Goal: Information Seeking & Learning: Learn about a topic

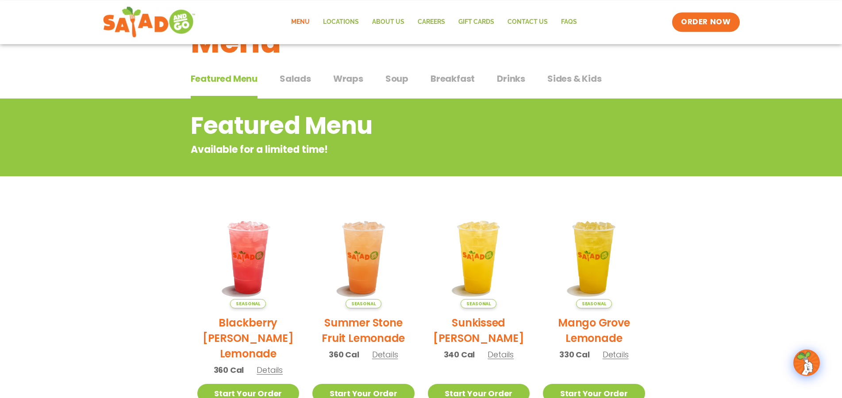
scroll to position [45, 0]
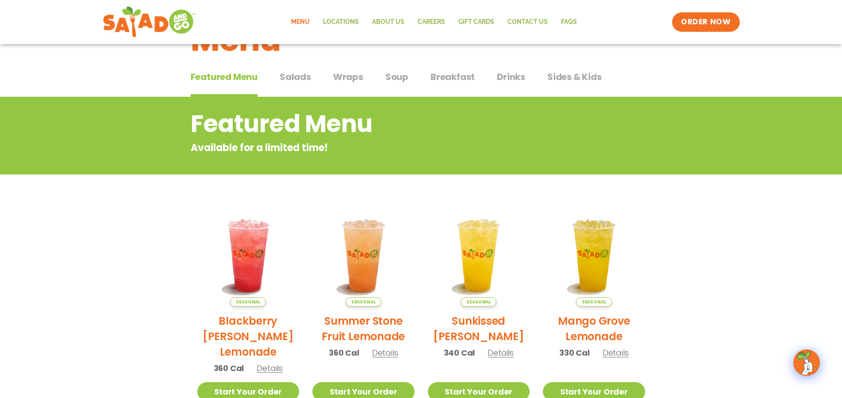
click at [405, 80] on span "Soup" at bounding box center [396, 76] width 23 height 13
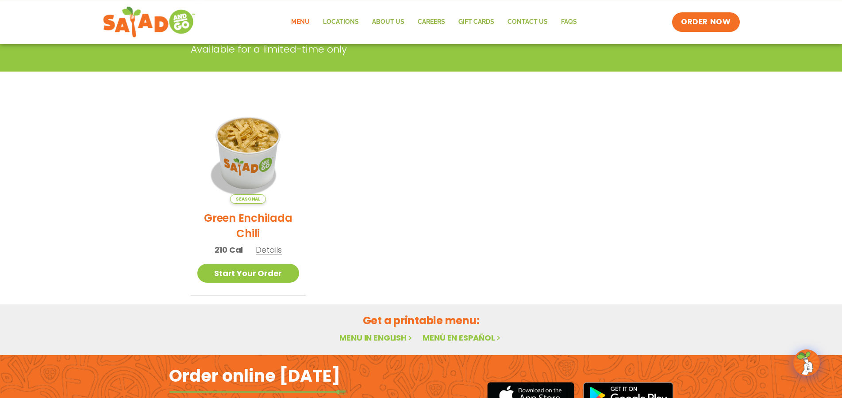
scroll to position [180, 0]
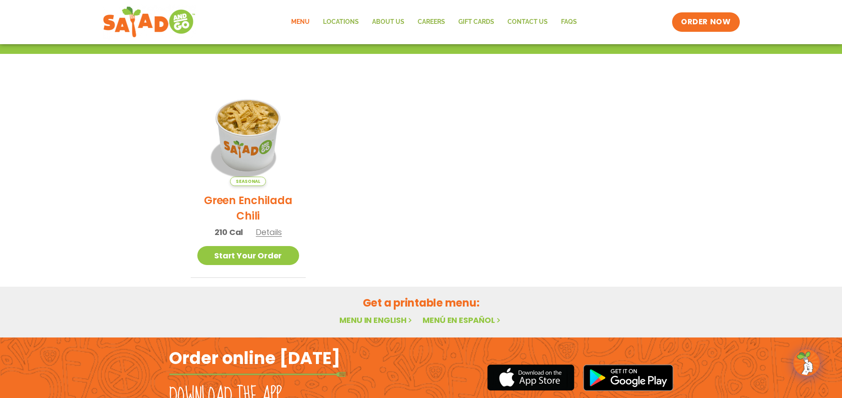
click at [263, 231] on span "Details" at bounding box center [269, 232] width 26 height 11
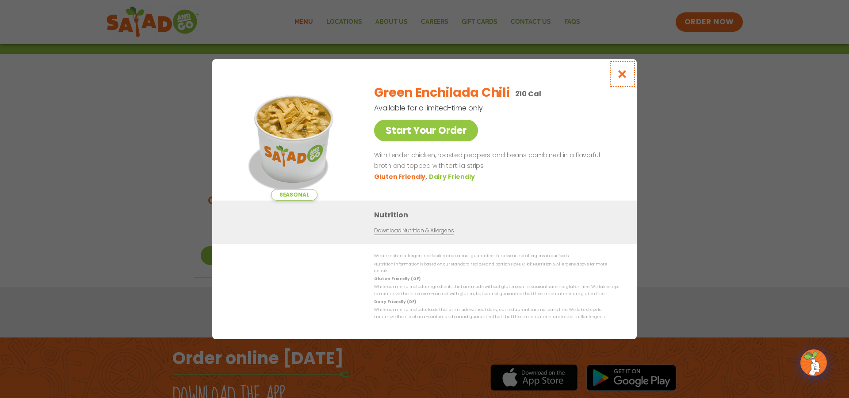
click at [620, 66] on button "Close modal" at bounding box center [622, 74] width 29 height 30
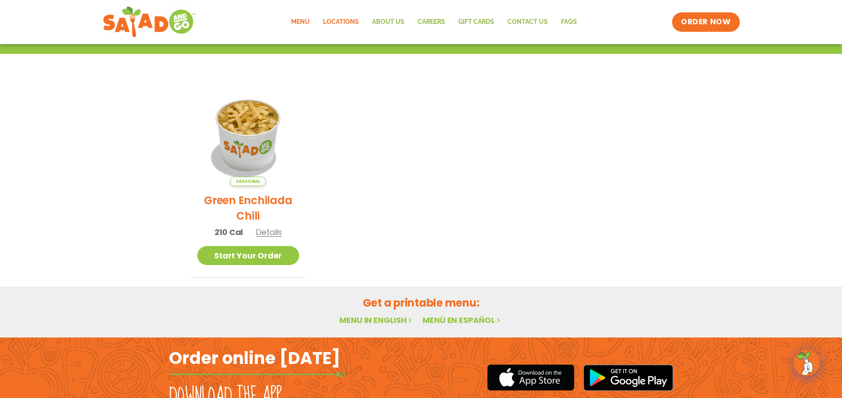
click at [347, 18] on link "Locations" at bounding box center [340, 22] width 49 height 20
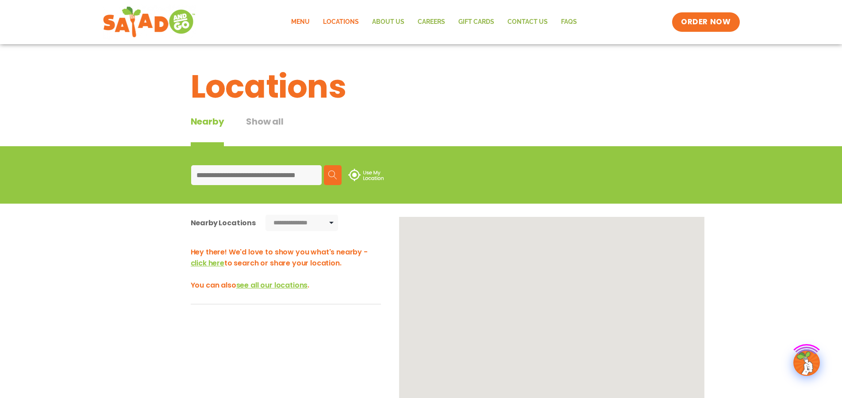
click at [300, 17] on link "Menu" at bounding box center [300, 22] width 32 height 20
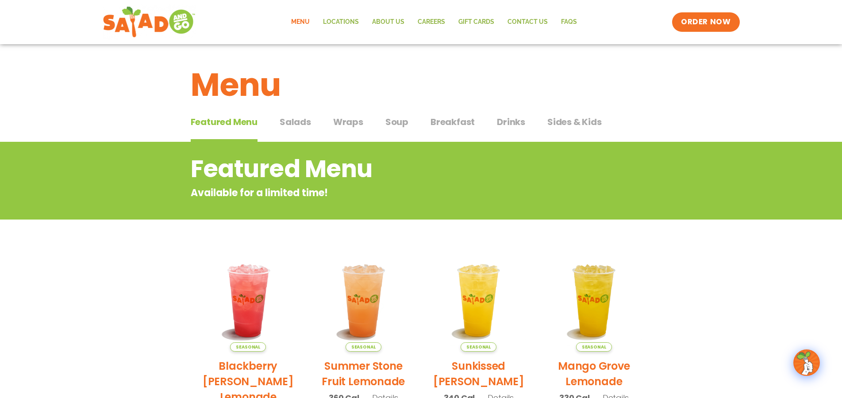
click at [436, 120] on span "Breakfast" at bounding box center [452, 121] width 44 height 13
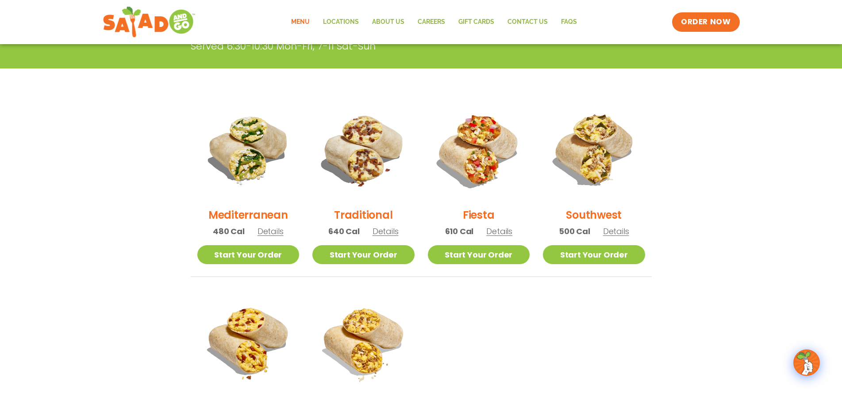
scroll to position [271, 0]
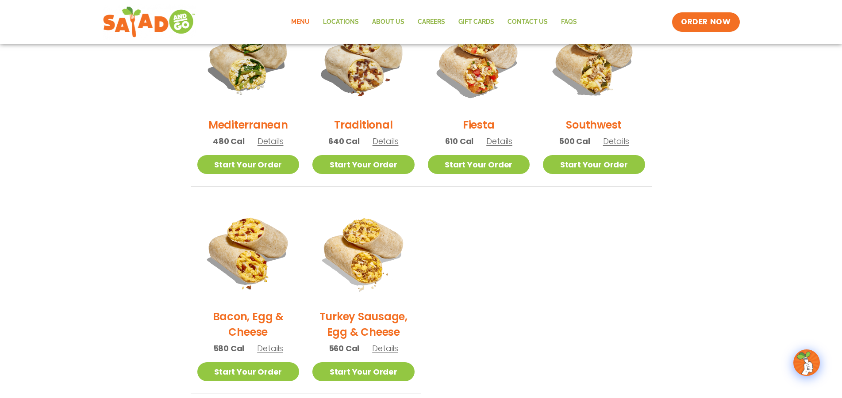
click at [381, 141] on span "Details" at bounding box center [385, 141] width 26 height 11
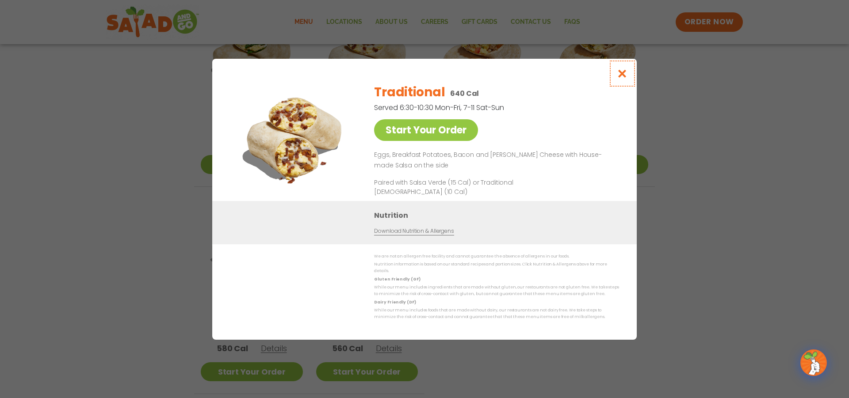
click at [626, 76] on icon "Close modal" at bounding box center [622, 73] width 11 height 9
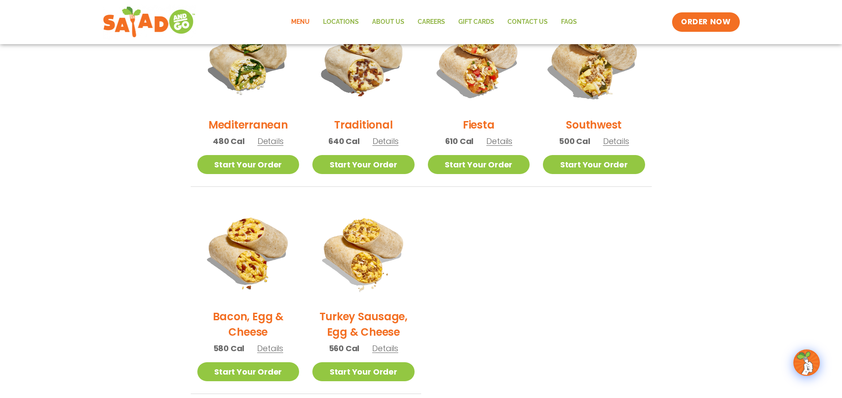
scroll to position [462, 0]
